Goal: Task Accomplishment & Management: Manage account settings

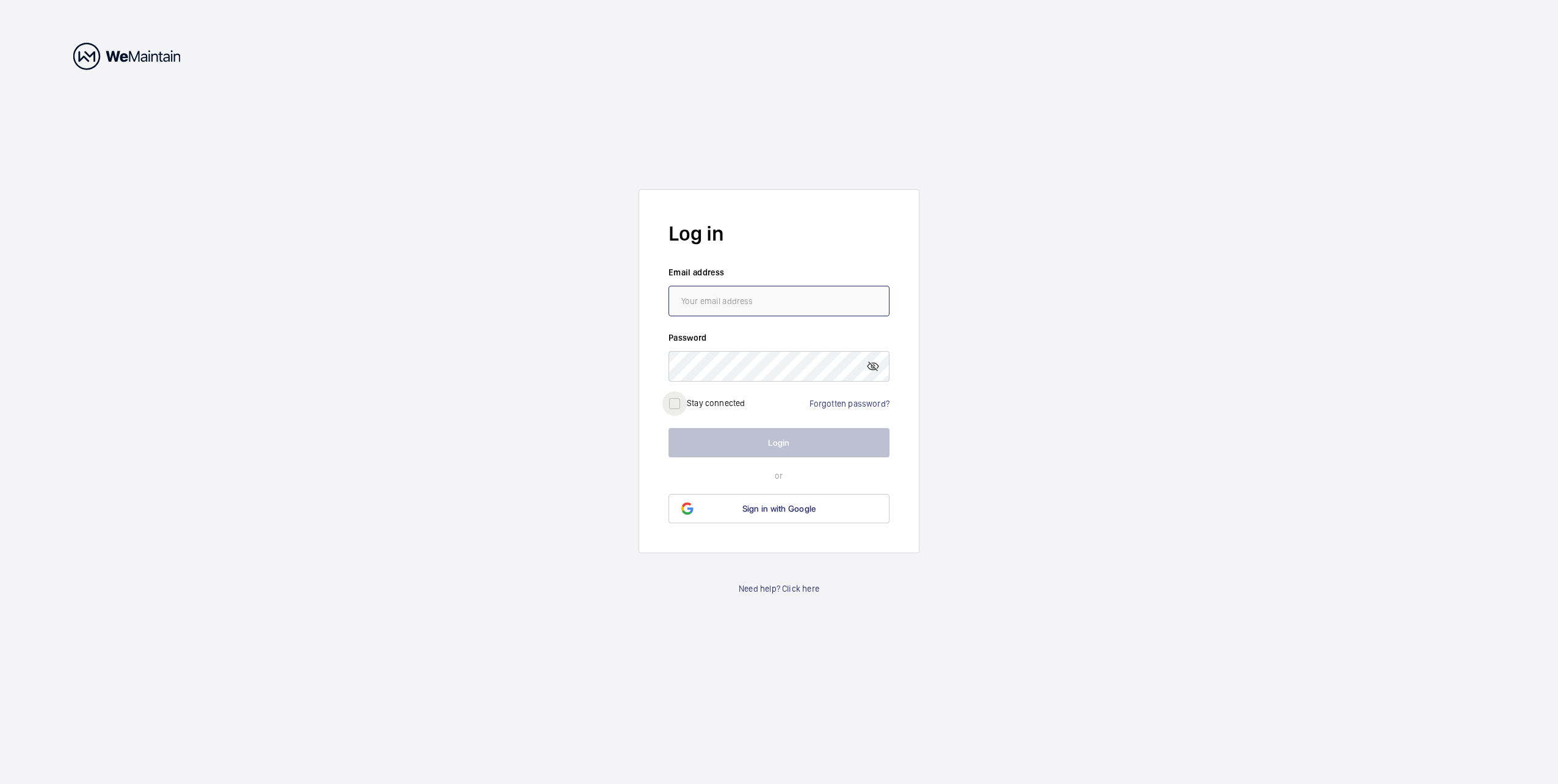
type input "[PERSON_NAME][EMAIL_ADDRESS][DOMAIN_NAME]"
click at [675, 409] on input "checkbox" at bounding box center [674, 403] width 24 height 24
checkbox input "true"
click at [705, 439] on button "Login" at bounding box center [779, 443] width 221 height 29
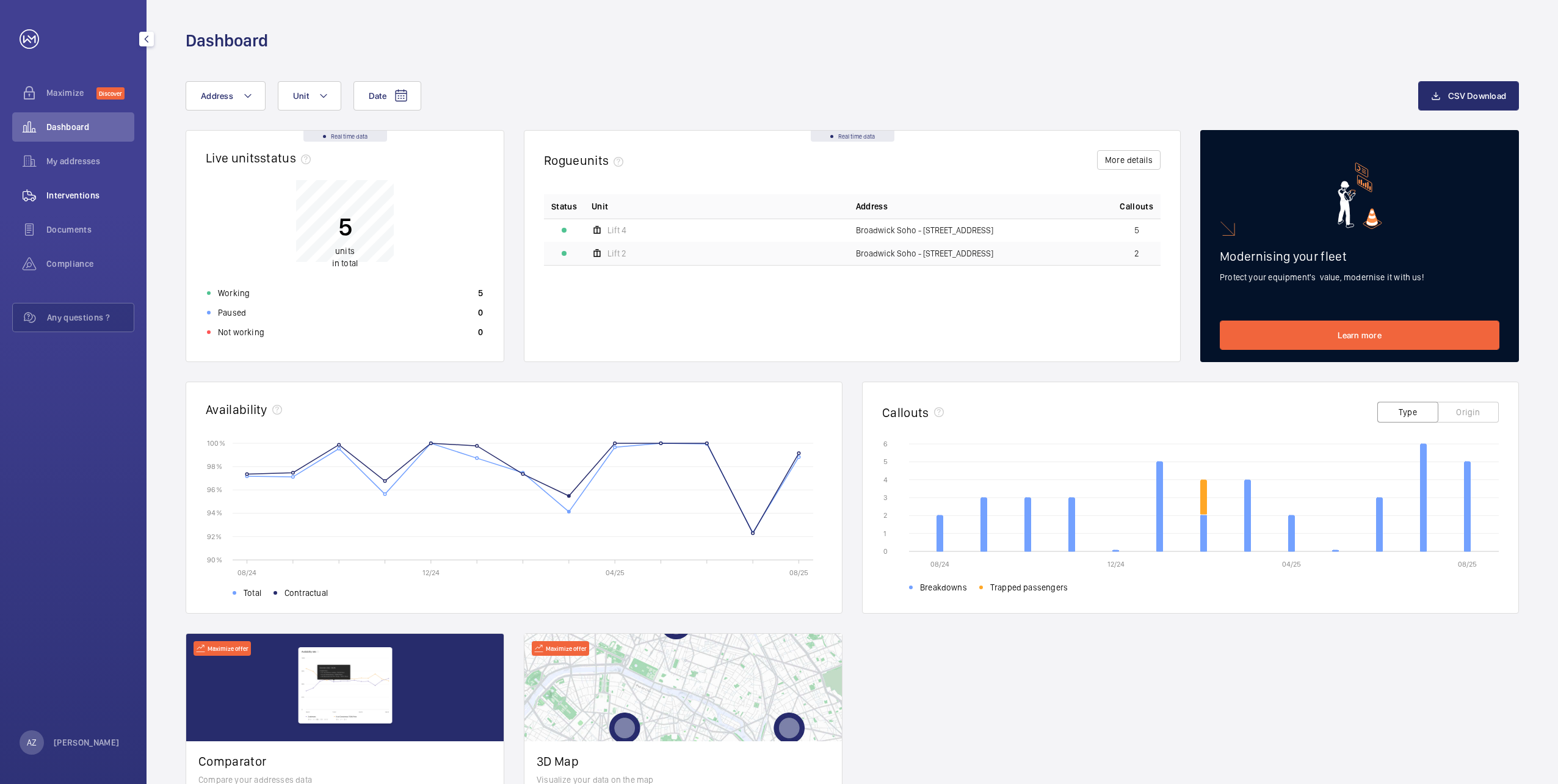
click at [80, 202] on div "Interventions" at bounding box center [73, 195] width 122 height 29
